Goal: Find specific page/section: Find specific page/section

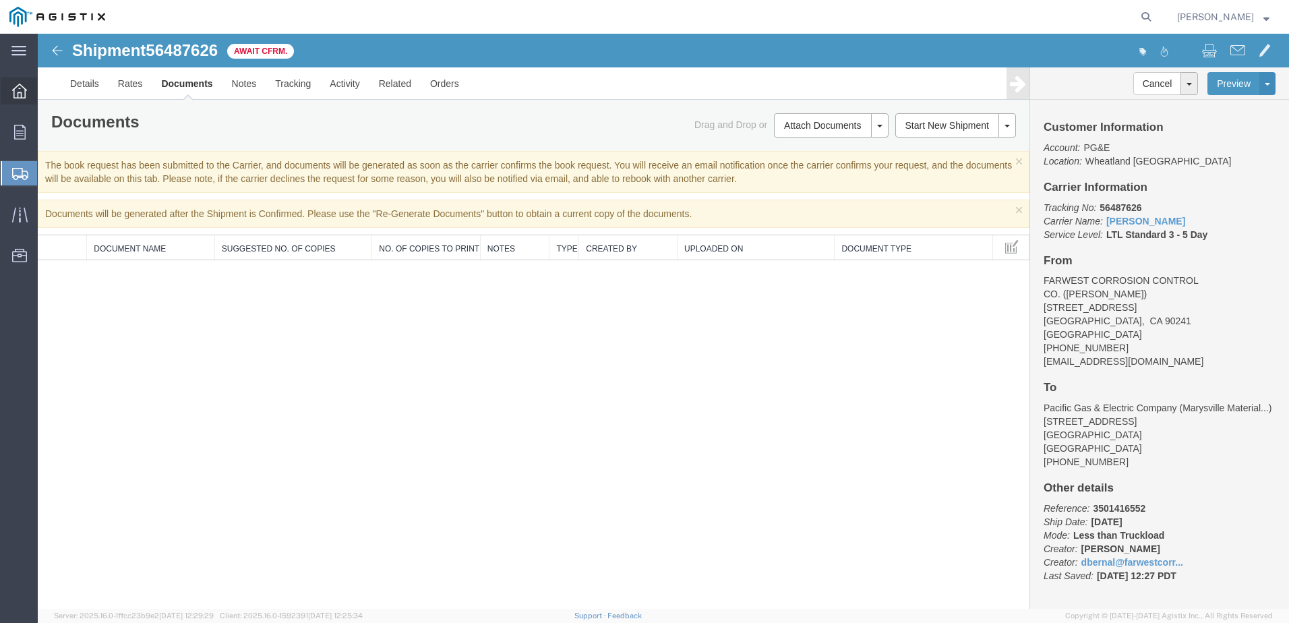
click at [12, 93] on icon at bounding box center [19, 91] width 15 height 15
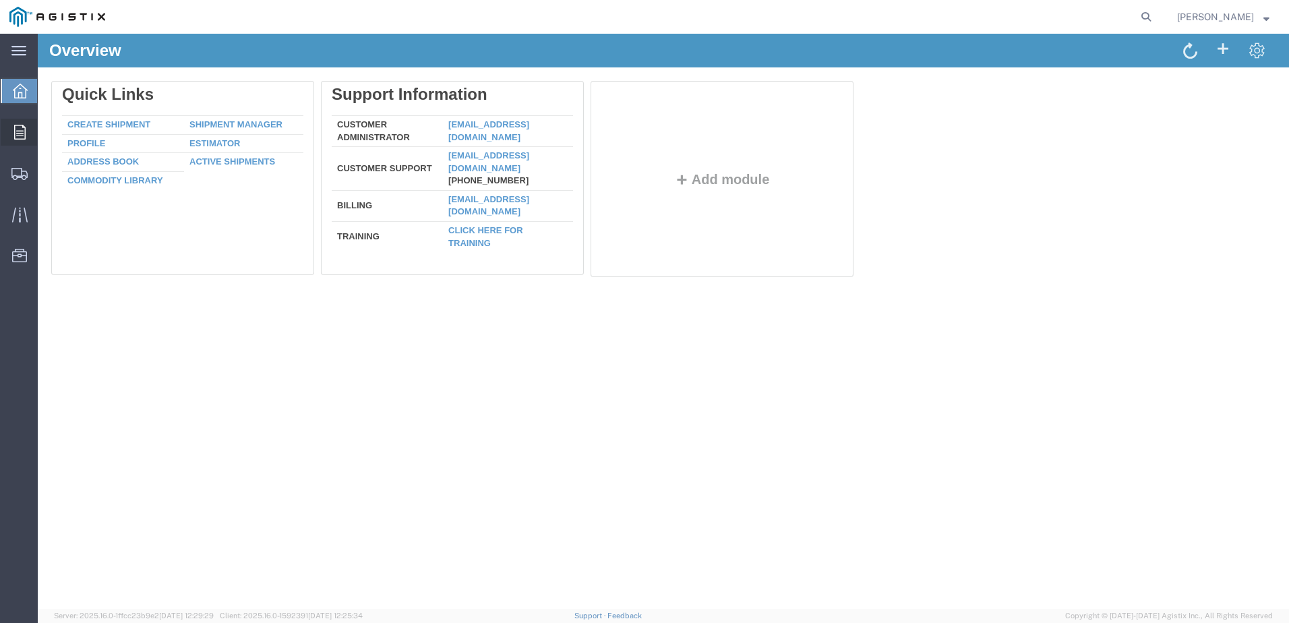
click at [28, 134] on div at bounding box center [20, 132] width 38 height 27
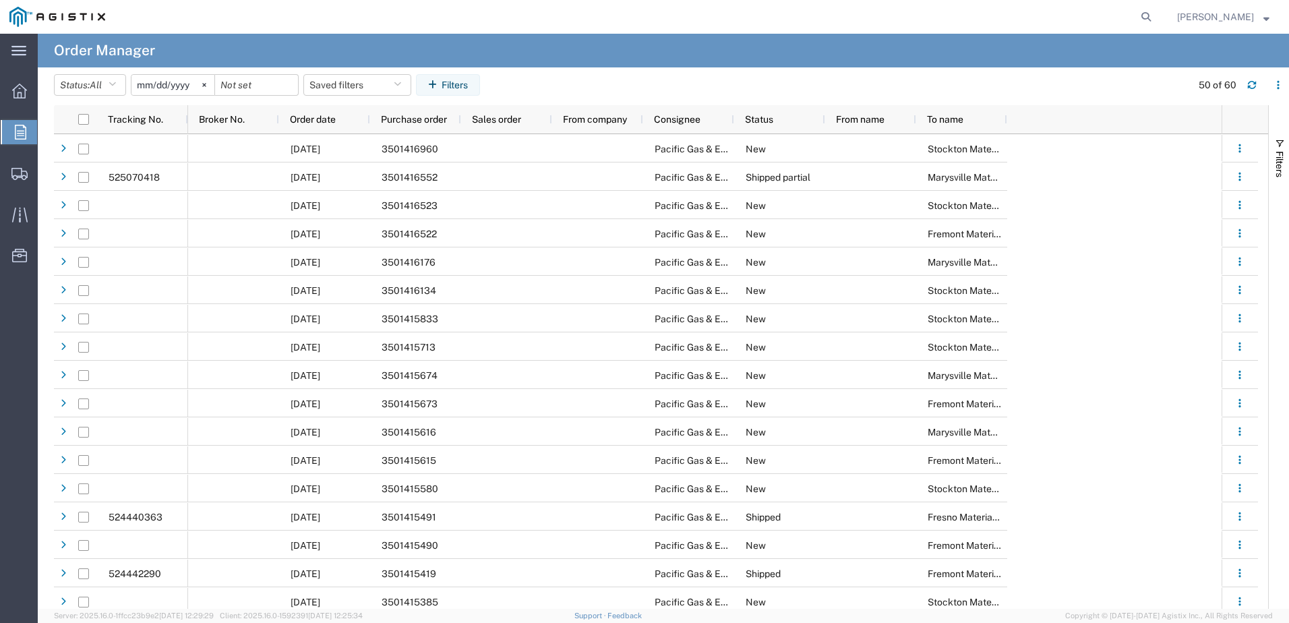
click at [1, 119] on link "Orders" at bounding box center [19, 132] width 36 height 27
